Goal: Find specific page/section: Find specific page/section

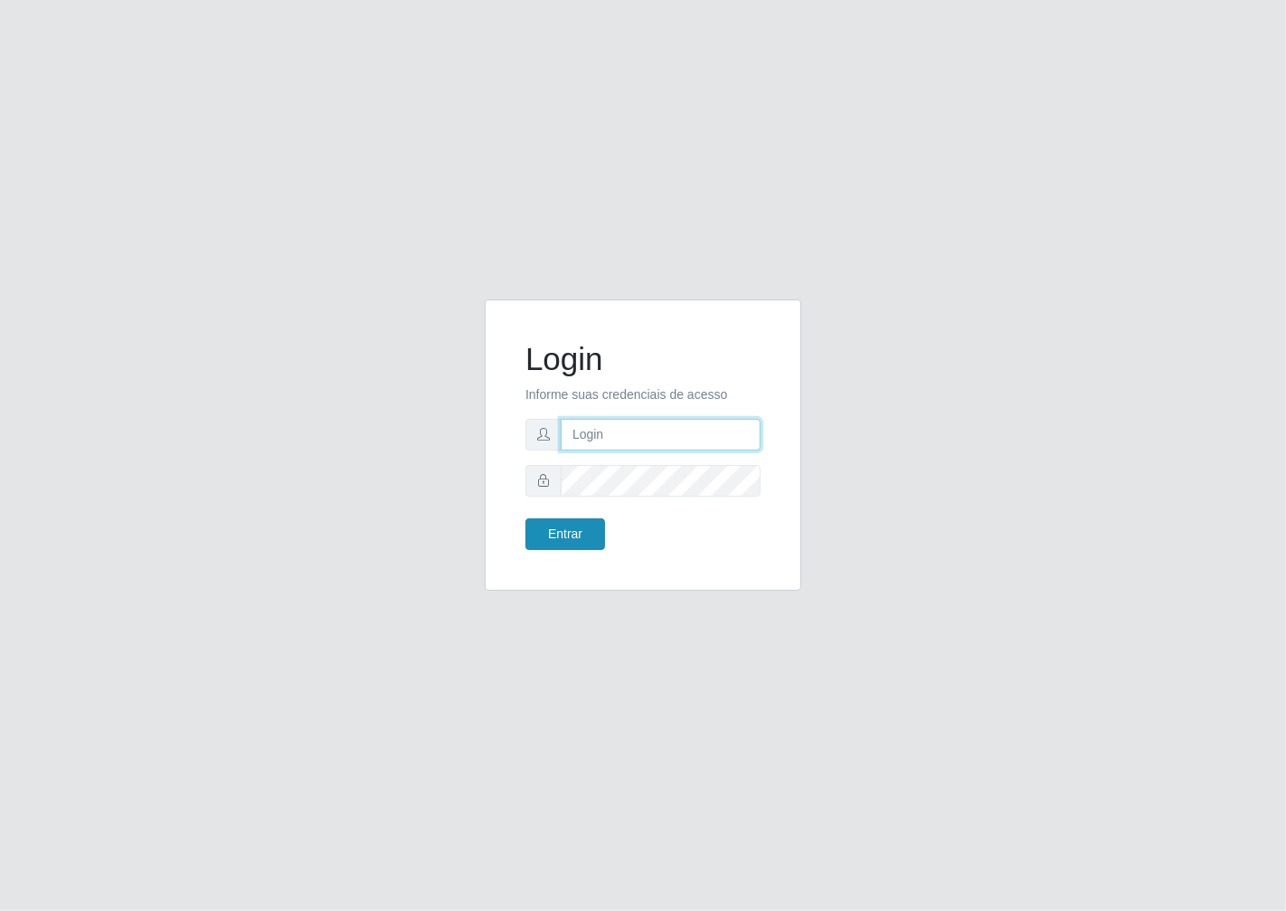
type input "janaina@iwof"
click at [534, 538] on button "Entrar" at bounding box center [565, 534] width 80 height 32
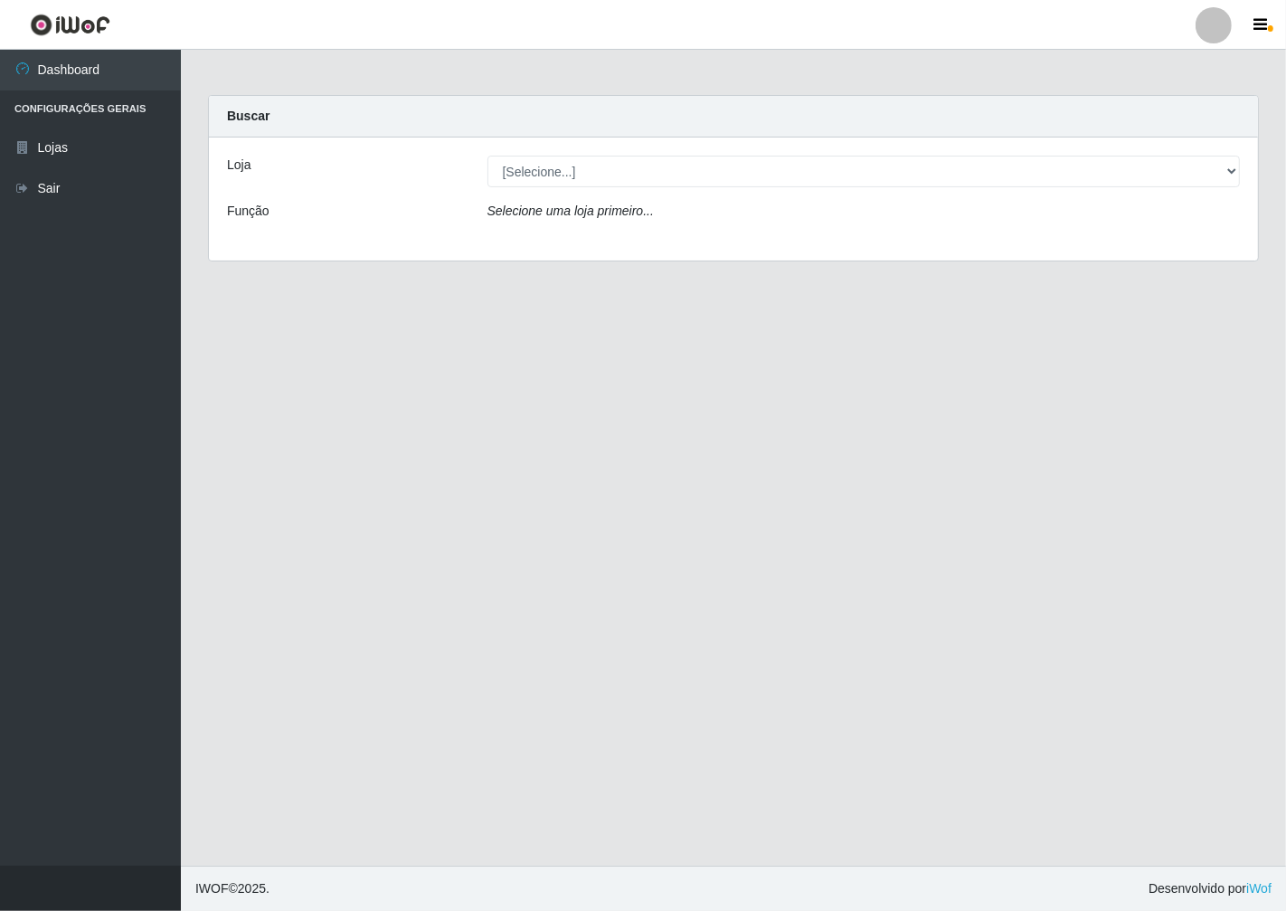
click at [1261, 183] on div "Carregando... Buscar Loja [Selecione...] Minimercado Filezão Função Selecione u…" at bounding box center [733, 189] width 1078 height 188
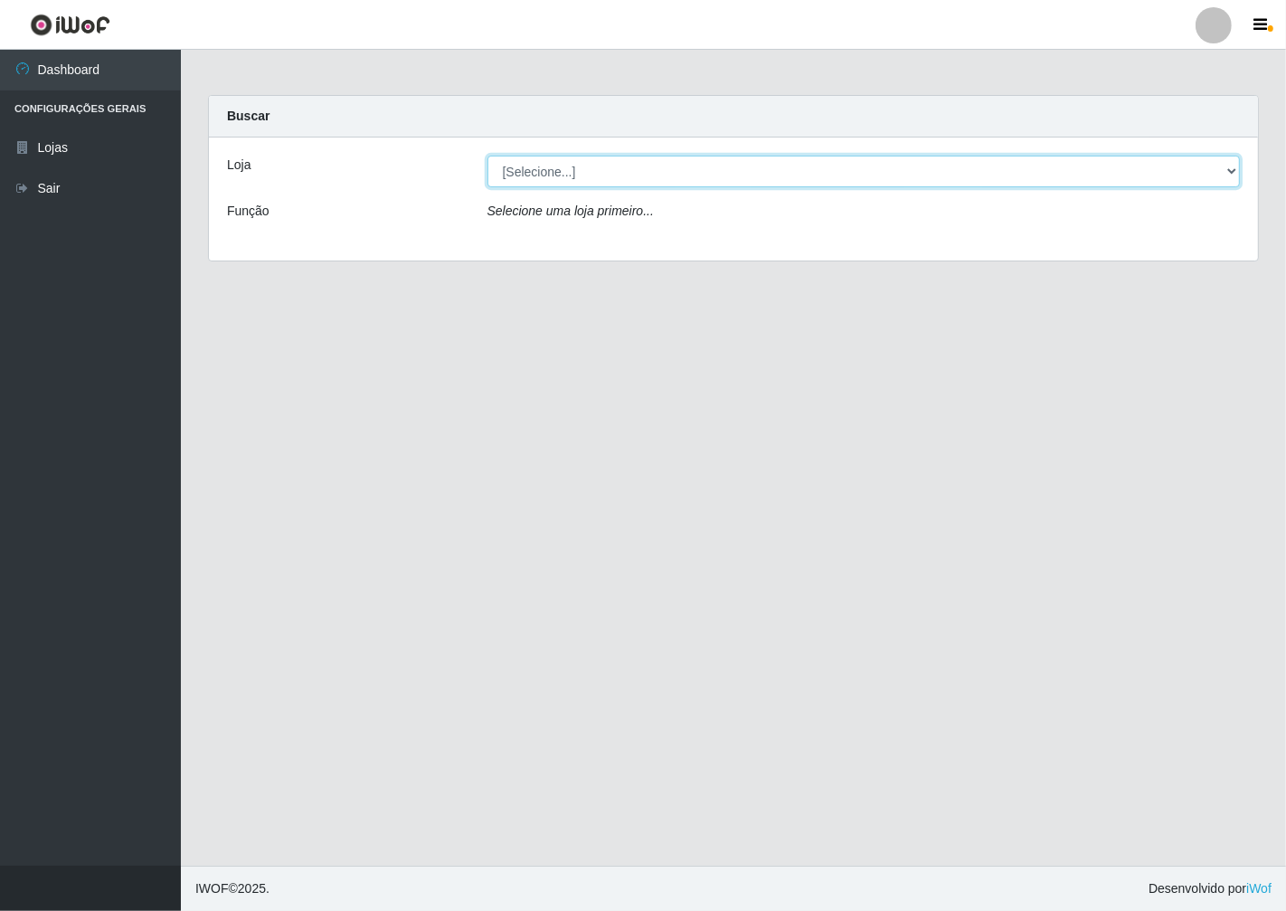
click at [1230, 175] on select "[Selecione...] Minimercado Filezão" at bounding box center [863, 172] width 753 height 32
select select "204"
click at [487, 156] on select "[Selecione...] Minimercado Filezão" at bounding box center [863, 172] width 753 height 32
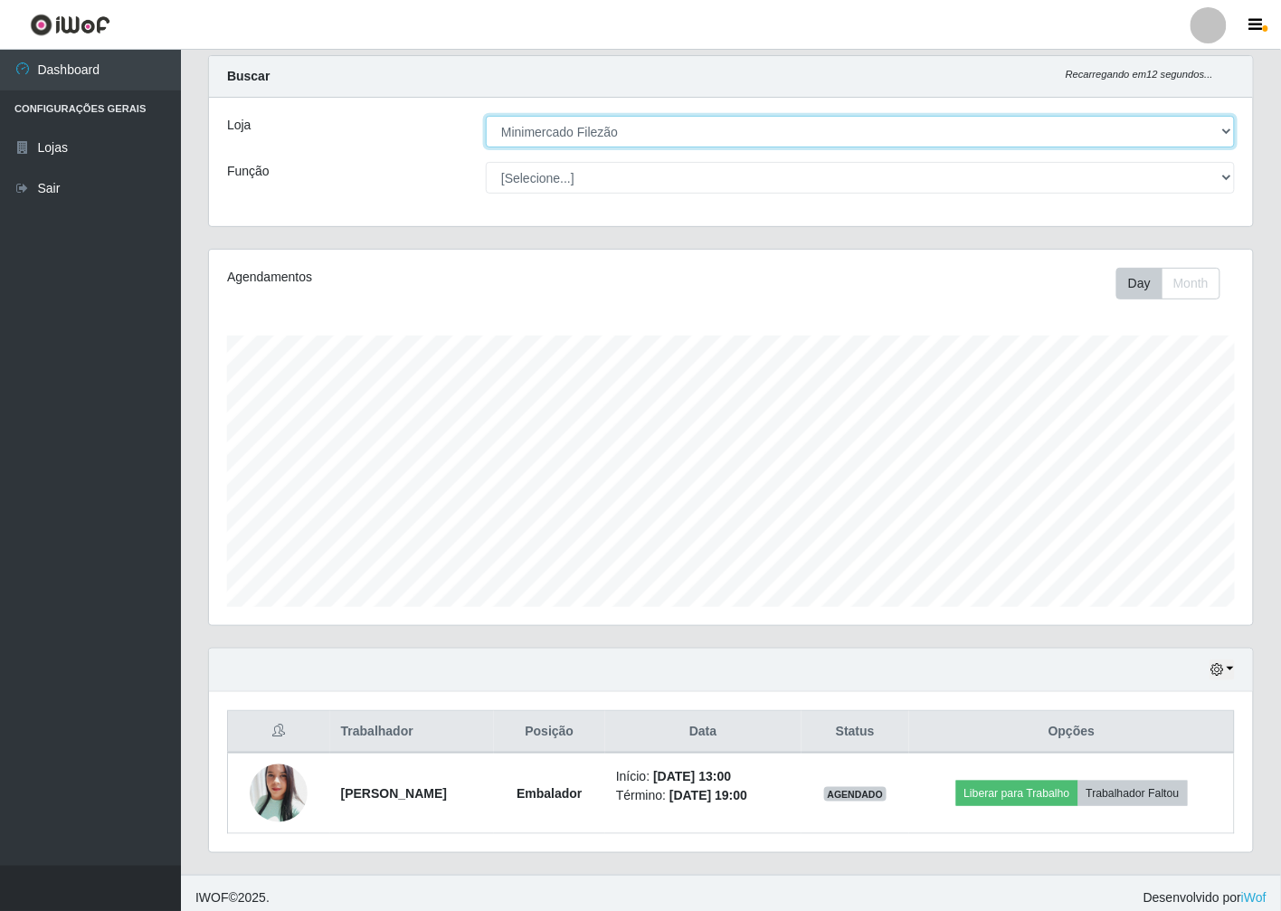
scroll to position [48, 0]
